Goal: Information Seeking & Learning: Learn about a topic

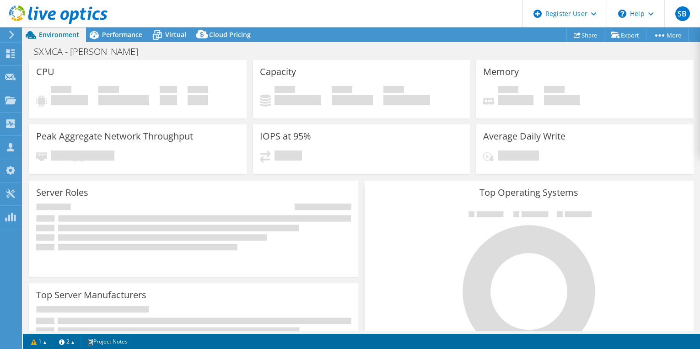
select select "[GEOGRAPHIC_DATA]"
select select "CAD"
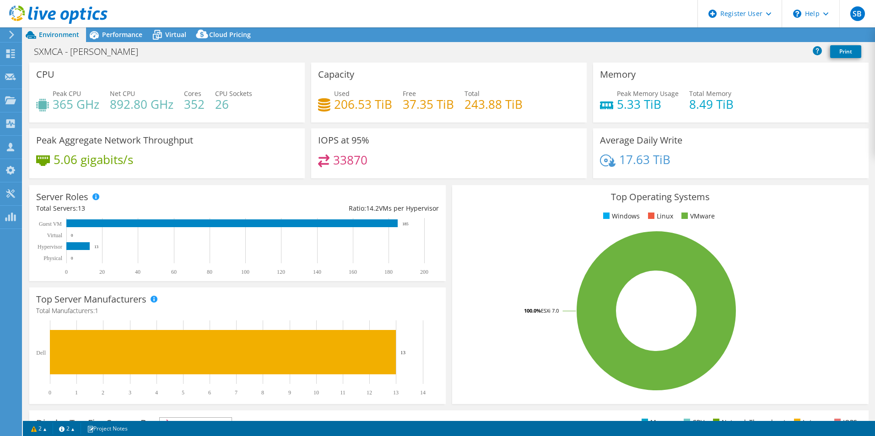
select select "[GEOGRAPHIC_DATA]"
select select "USD"
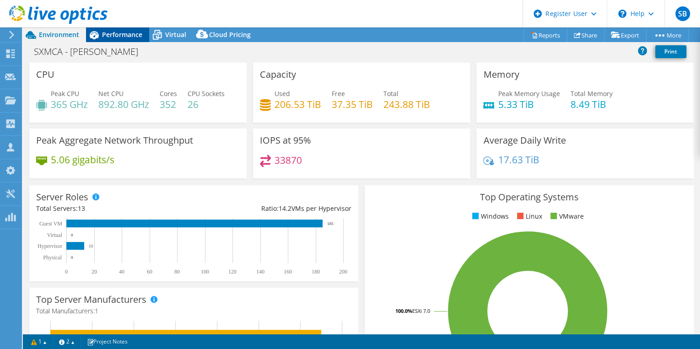
click at [120, 33] on span "Performance" at bounding box center [122, 34] width 40 height 9
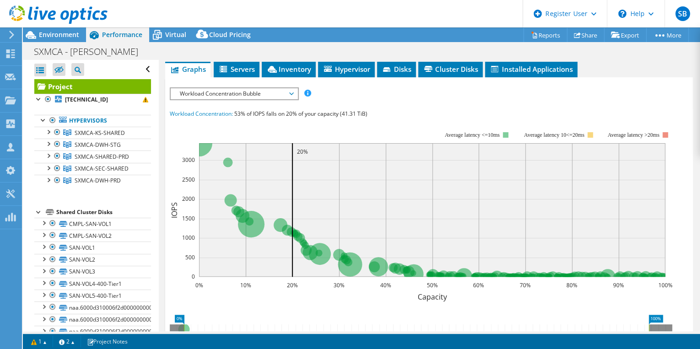
scroll to position [203, 0]
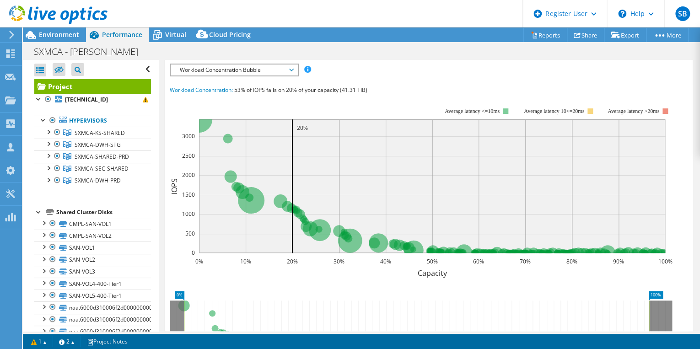
click at [290, 75] on span "Workload Concentration Bubble" at bounding box center [234, 69] width 118 height 11
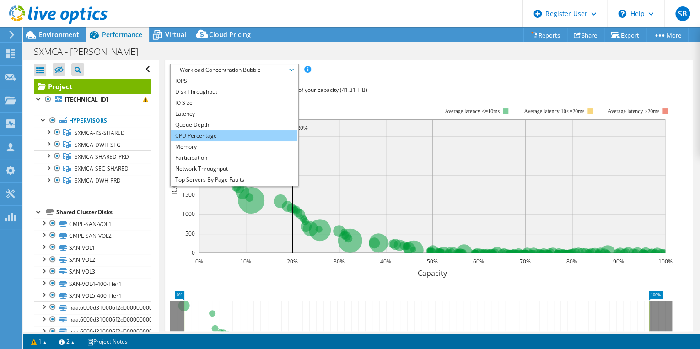
click at [216, 141] on li "CPU Percentage" at bounding box center [234, 135] width 127 height 11
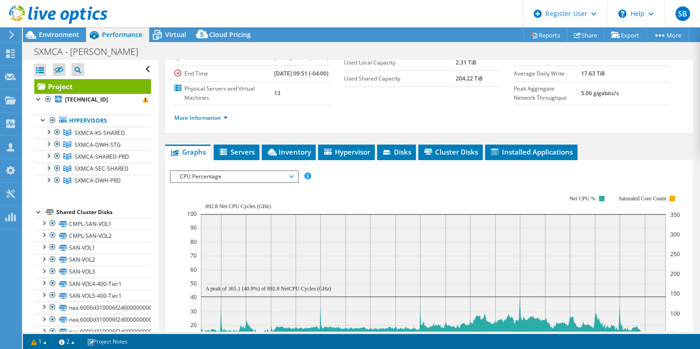
scroll to position [97, 0]
click at [112, 131] on span "SXMCA-KS-SHARED" at bounding box center [100, 133] width 50 height 8
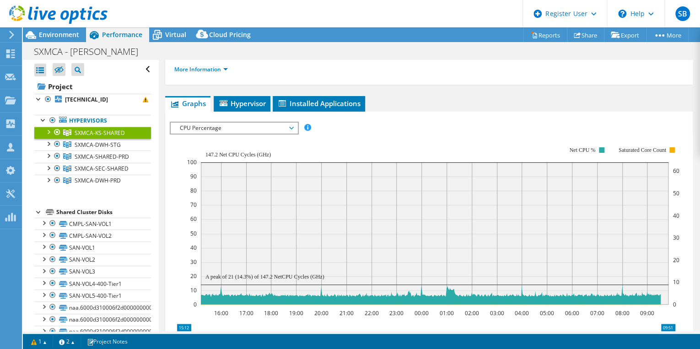
click at [291, 126] on span "CPU Percentage" at bounding box center [234, 128] width 118 height 11
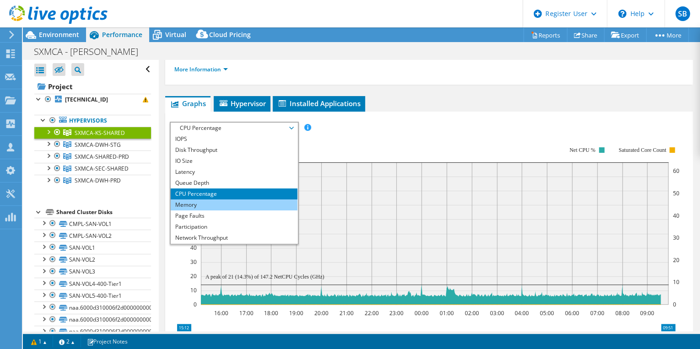
click at [207, 201] on li "Memory" at bounding box center [234, 204] width 127 height 11
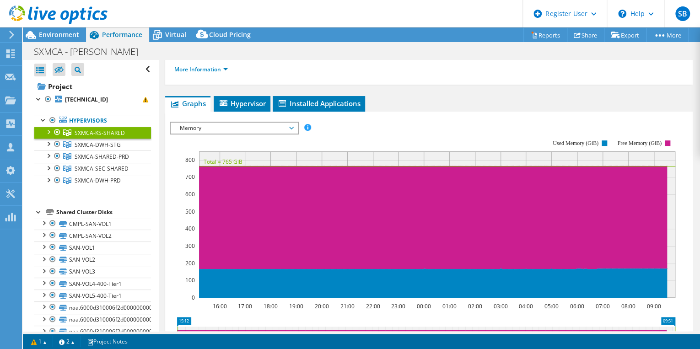
click at [290, 125] on span "Memory" at bounding box center [234, 128] width 118 height 11
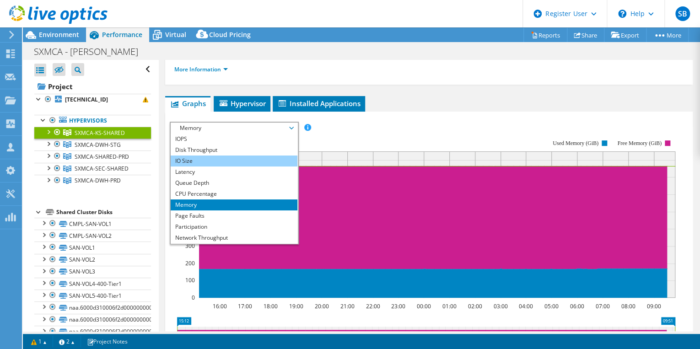
click at [222, 158] on li "IO Size" at bounding box center [234, 161] width 127 height 11
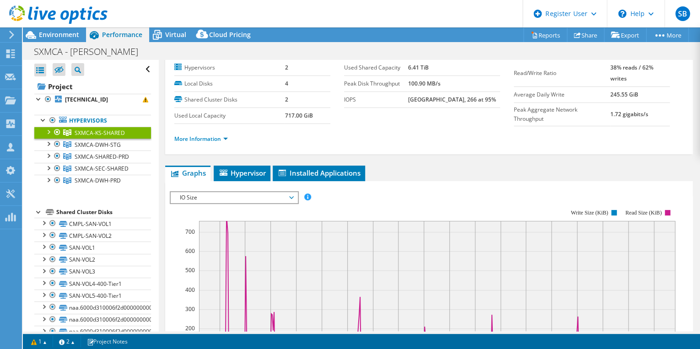
scroll to position [0, 0]
